Goal: Information Seeking & Learning: Learn about a topic

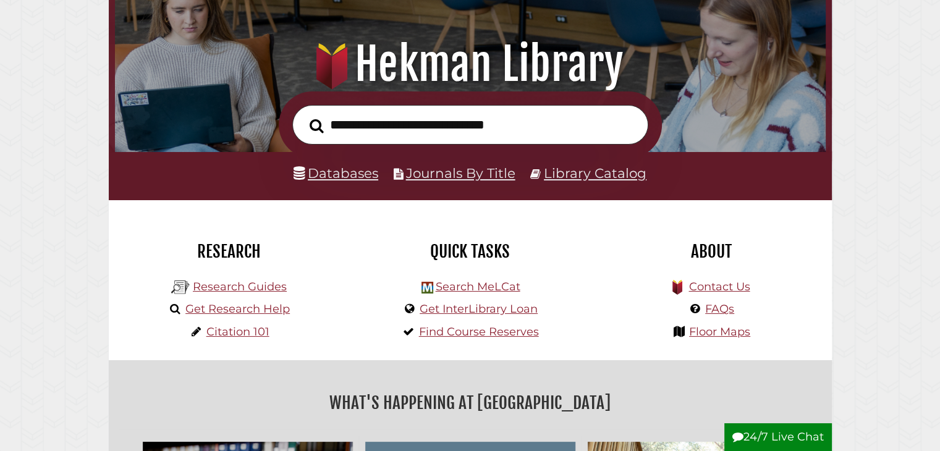
scroll to position [131, 0]
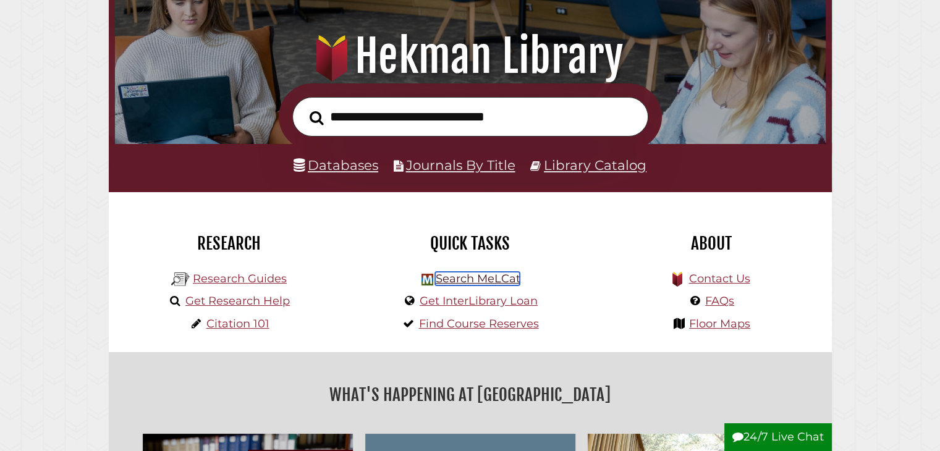
click at [478, 278] on link "Search MeLCat" at bounding box center [477, 279] width 85 height 14
click at [229, 277] on link "Research Guides" at bounding box center [240, 279] width 94 height 14
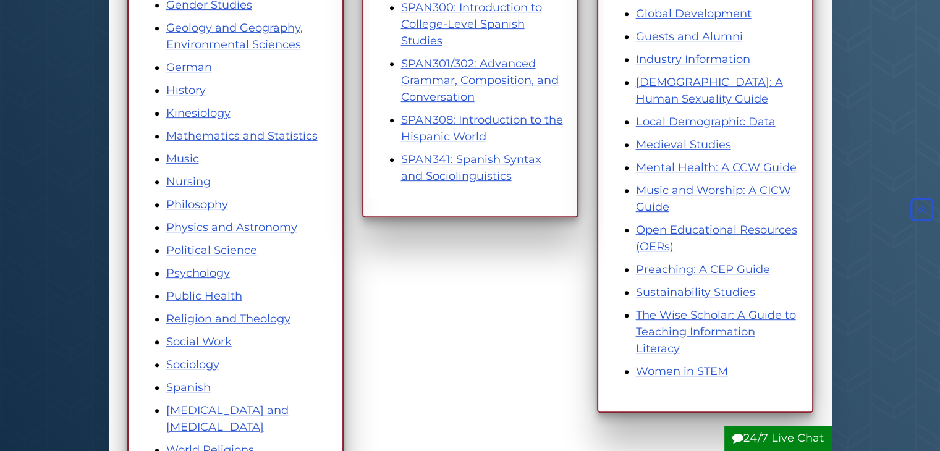
scroll to position [588, 0]
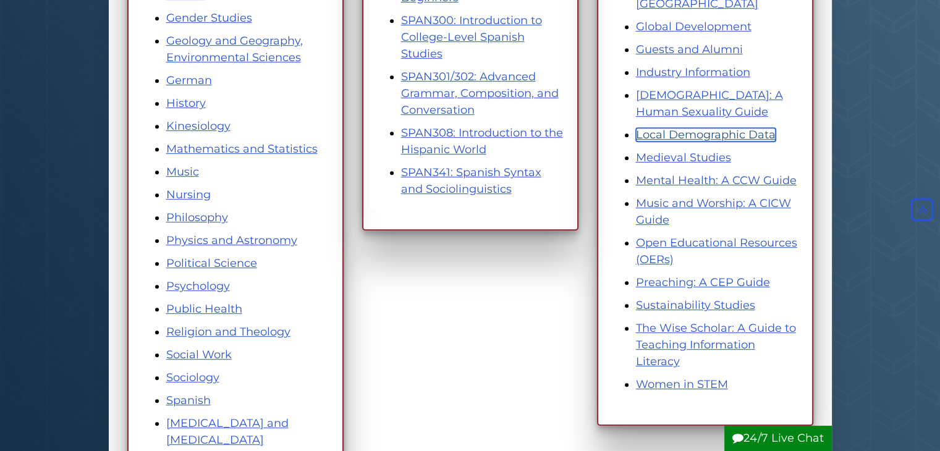
click at [695, 128] on link "Local Demographic Data" at bounding box center [706, 135] width 140 height 14
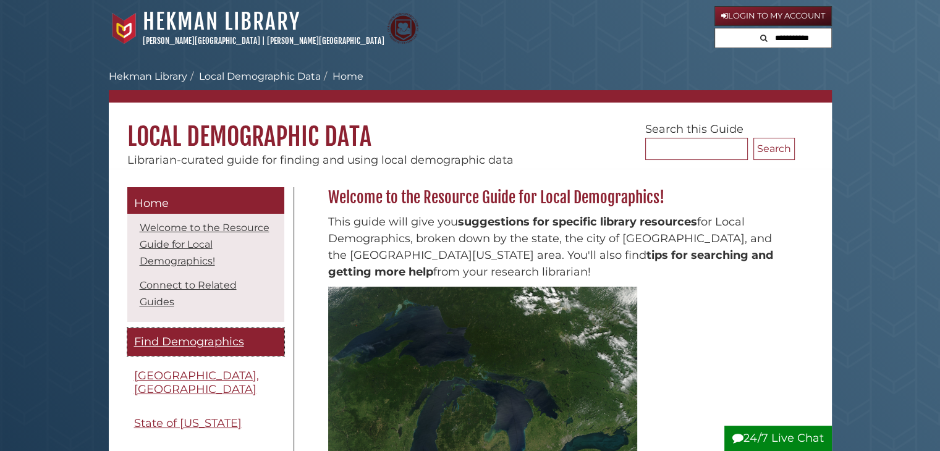
click at [193, 347] on span "Find Demographics" at bounding box center [189, 342] width 110 height 14
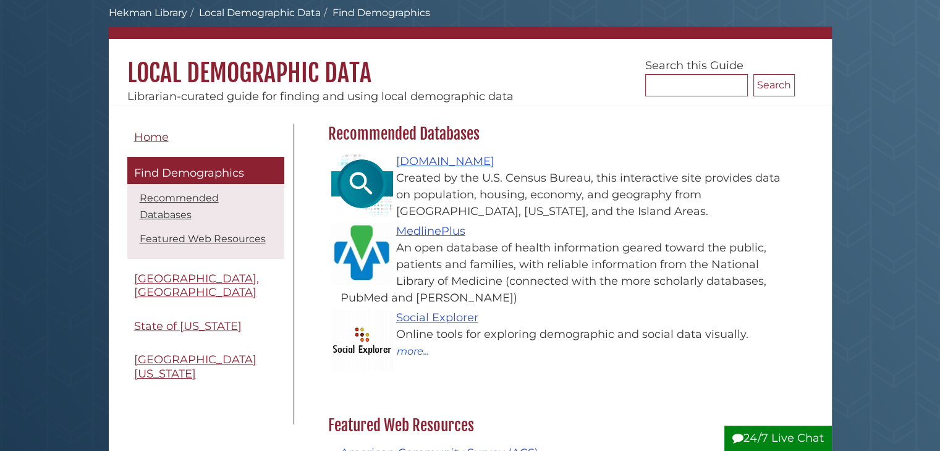
scroll to position [64, 0]
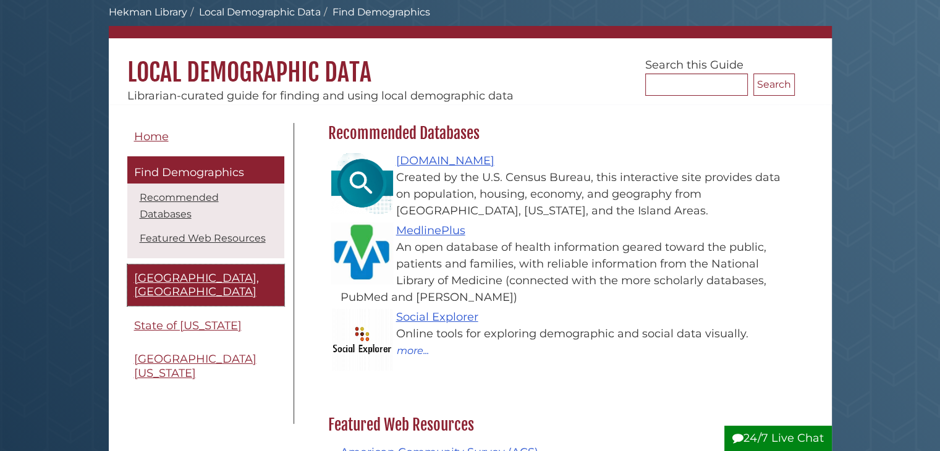
click at [179, 271] on span "[GEOGRAPHIC_DATA], [GEOGRAPHIC_DATA]" at bounding box center [196, 285] width 125 height 28
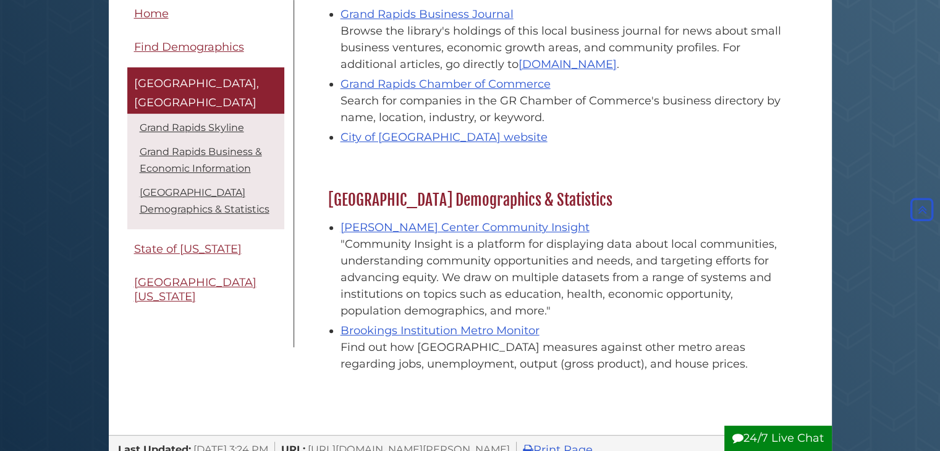
scroll to position [417, 0]
click at [464, 331] on link "Brookings Institution Metro Monitor" at bounding box center [440, 332] width 199 height 14
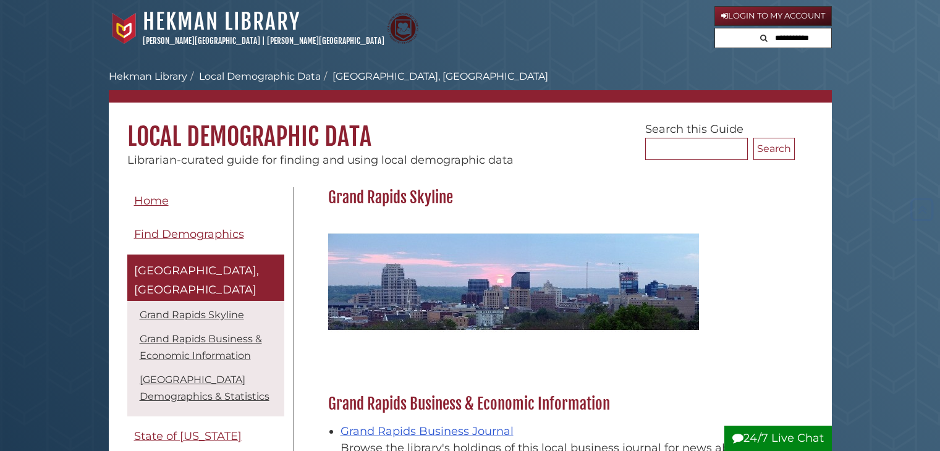
scroll to position [417, 0]
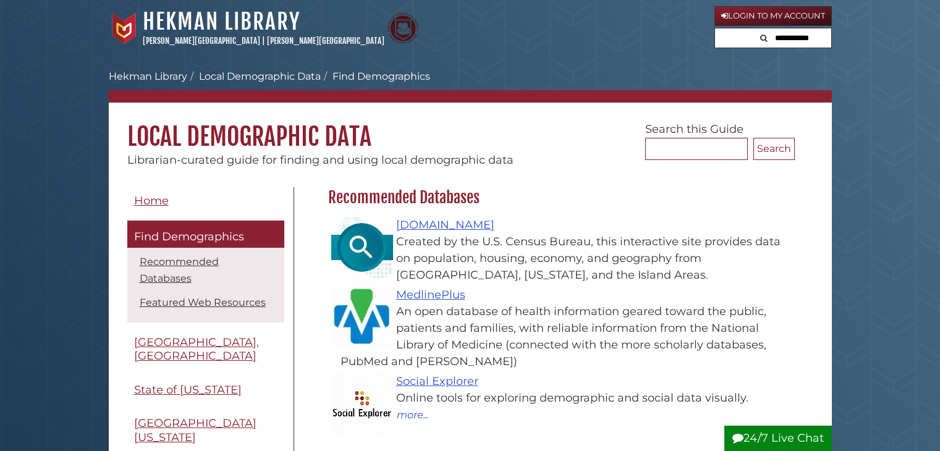
scroll to position [64, 0]
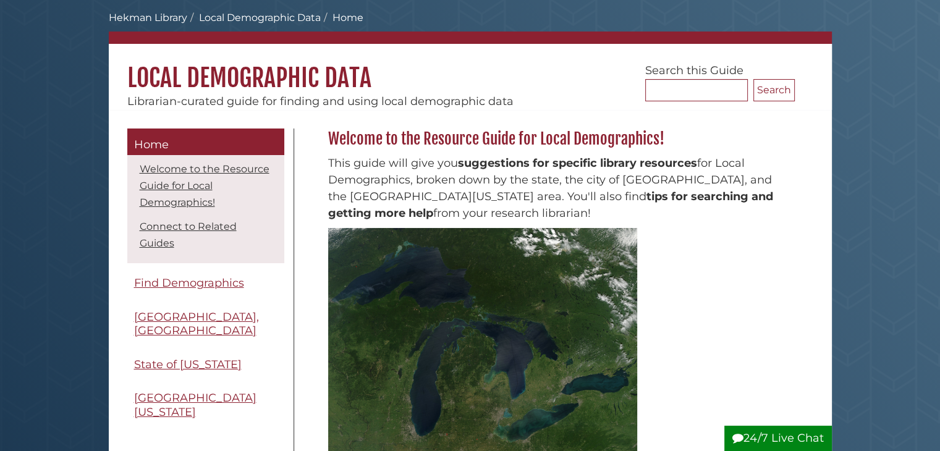
scroll to position [56, 0]
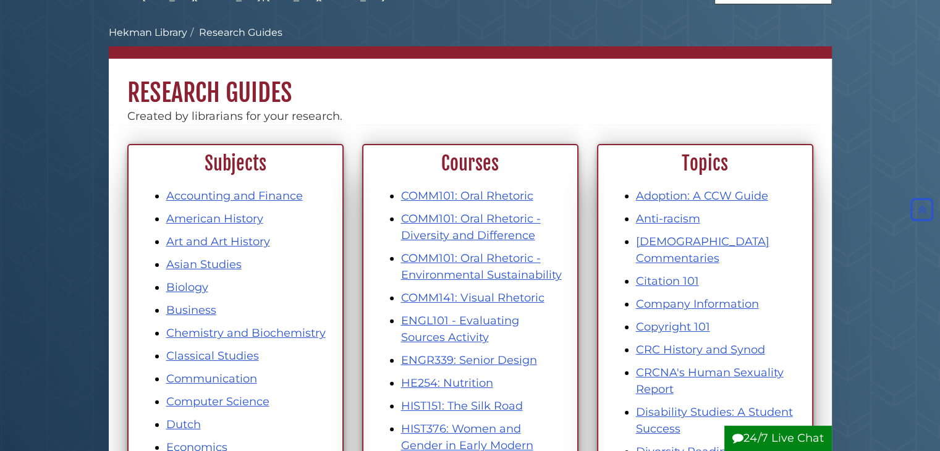
scroll to position [40, 0]
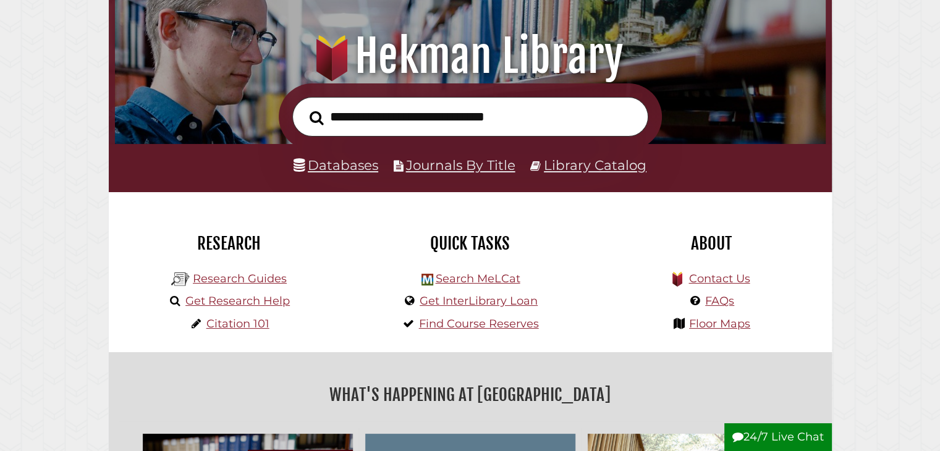
scroll to position [235, 705]
type input "**********"
click at [304, 107] on button "Search" at bounding box center [317, 118] width 27 height 22
click at [505, 284] on link "Search MeLCat" at bounding box center [477, 279] width 85 height 14
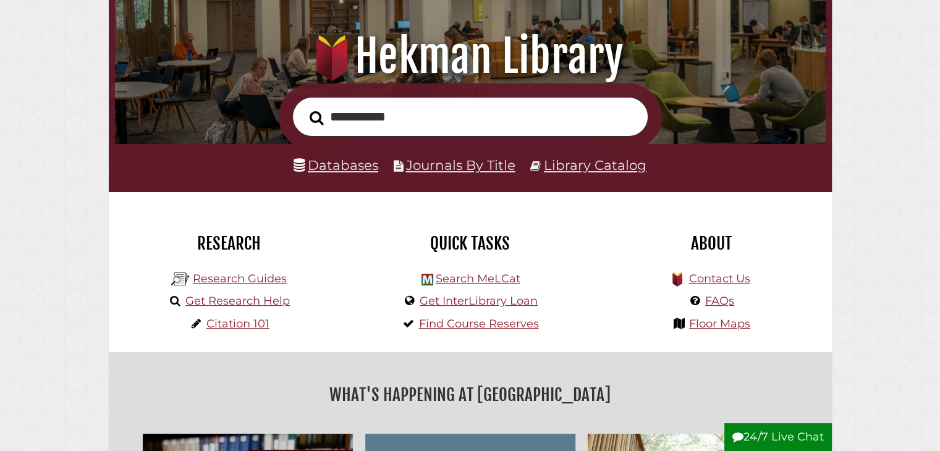
scroll to position [235, 705]
type input "*"
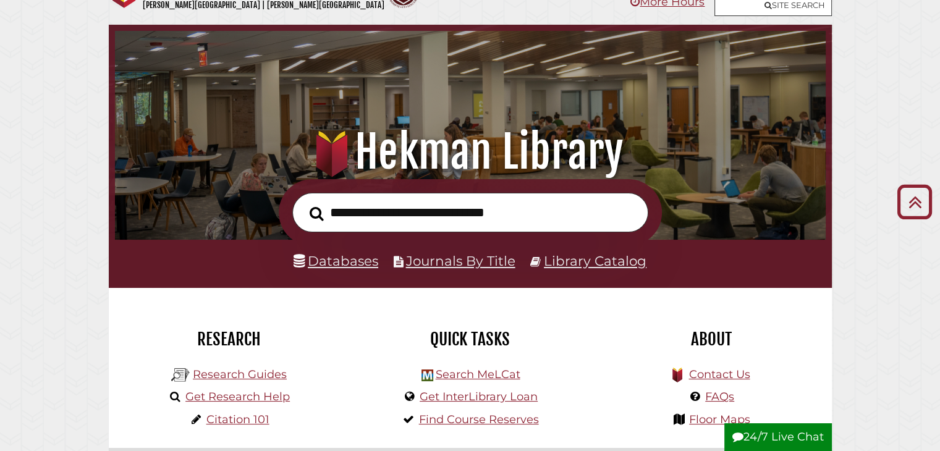
scroll to position [0, 0]
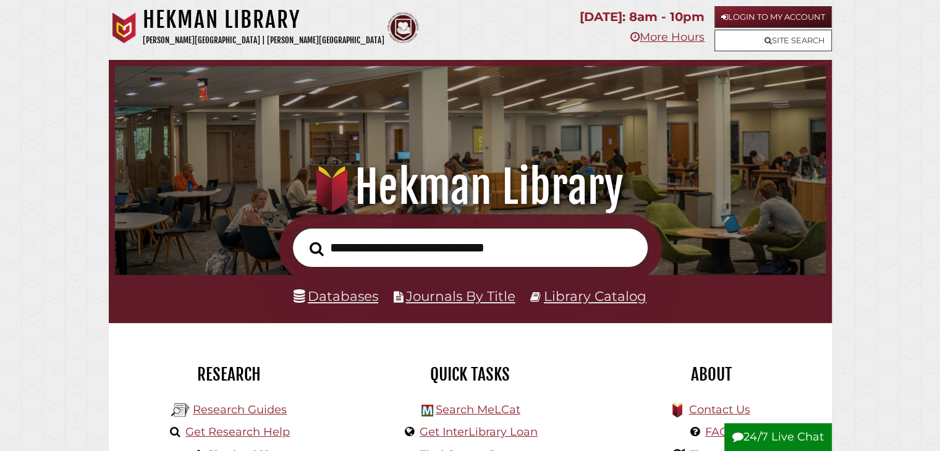
click at [411, 249] on input "text" at bounding box center [470, 248] width 356 height 40
type input "*"
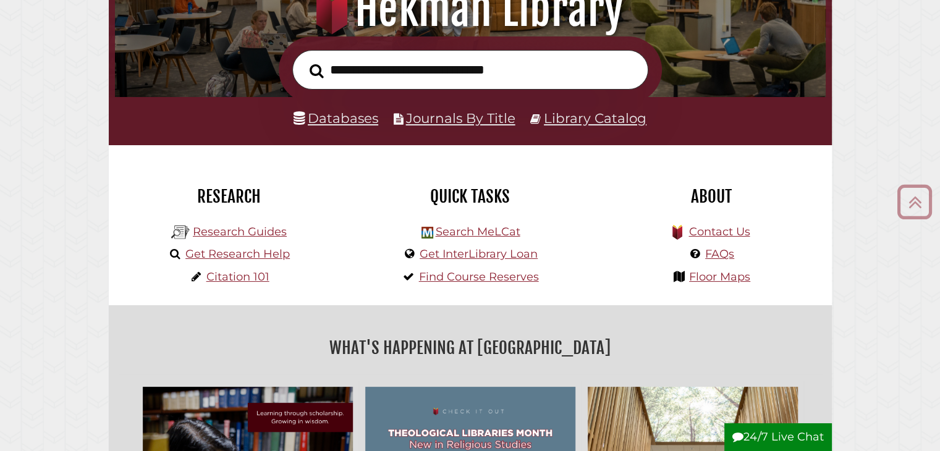
scroll to position [178, 0]
click at [470, 232] on link "Search MeLCat" at bounding box center [477, 232] width 85 height 14
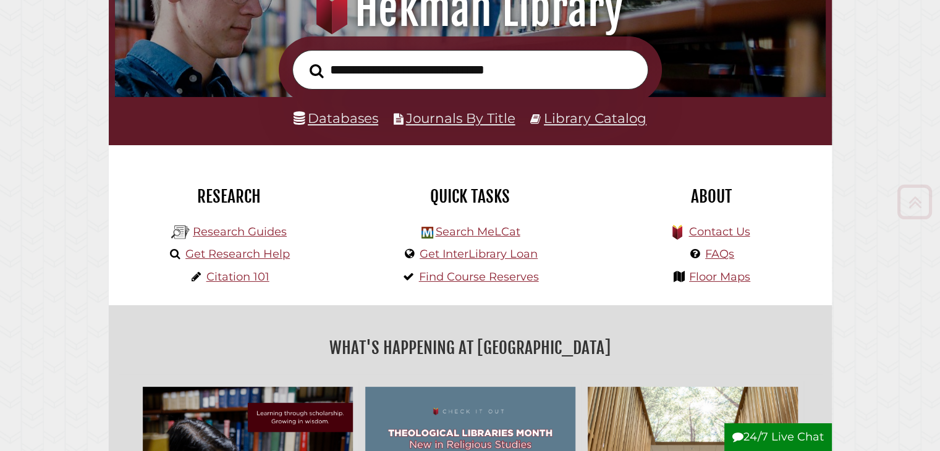
scroll to position [235, 705]
click at [445, 80] on input "text" at bounding box center [470, 70] width 356 height 40
click at [584, 186] on div "Quick Tasks Search MeLCat Get InterLibrary Loan Find Course Reserves" at bounding box center [470, 225] width 241 height 160
click at [354, 114] on link "Databases" at bounding box center [336, 118] width 85 height 16
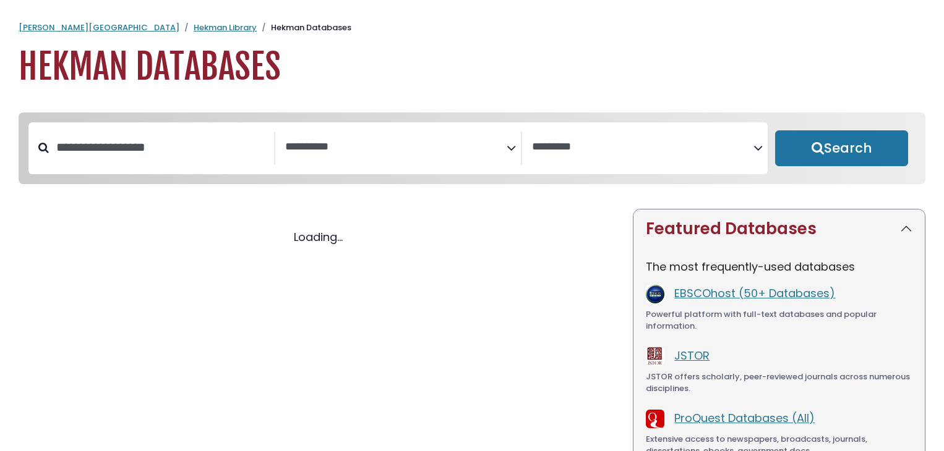
select select "Database Subject Filter"
select select "Database Vendors Filter"
select select "Database Subject Filter"
select select "Database Vendors Filter"
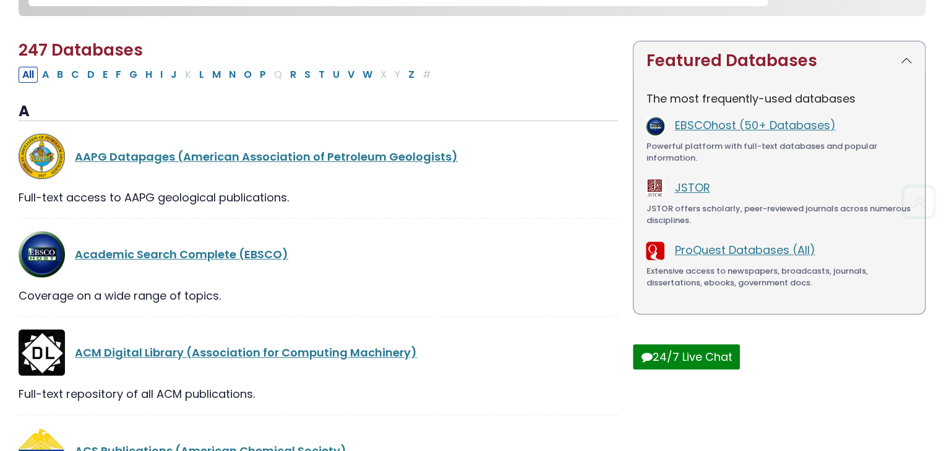
scroll to position [173, 0]
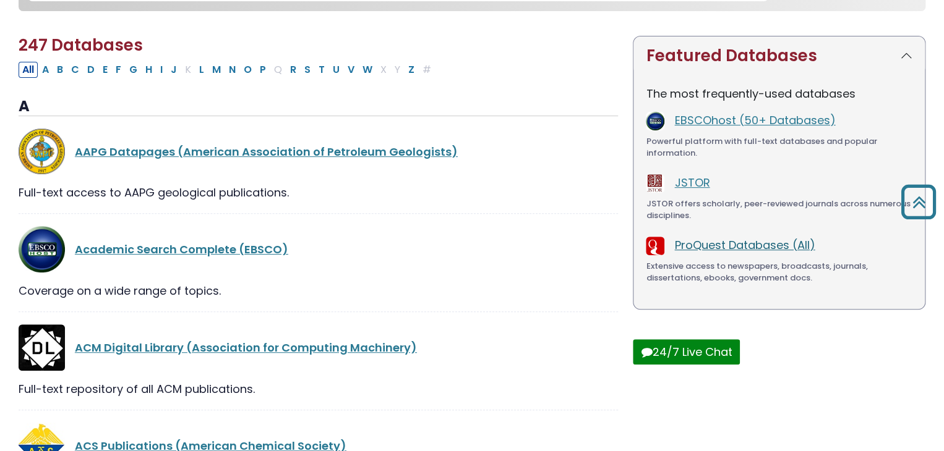
click at [722, 248] on link "ProQuest Databases (All)" at bounding box center [744, 244] width 140 height 15
